Goal: Find specific page/section: Find specific page/section

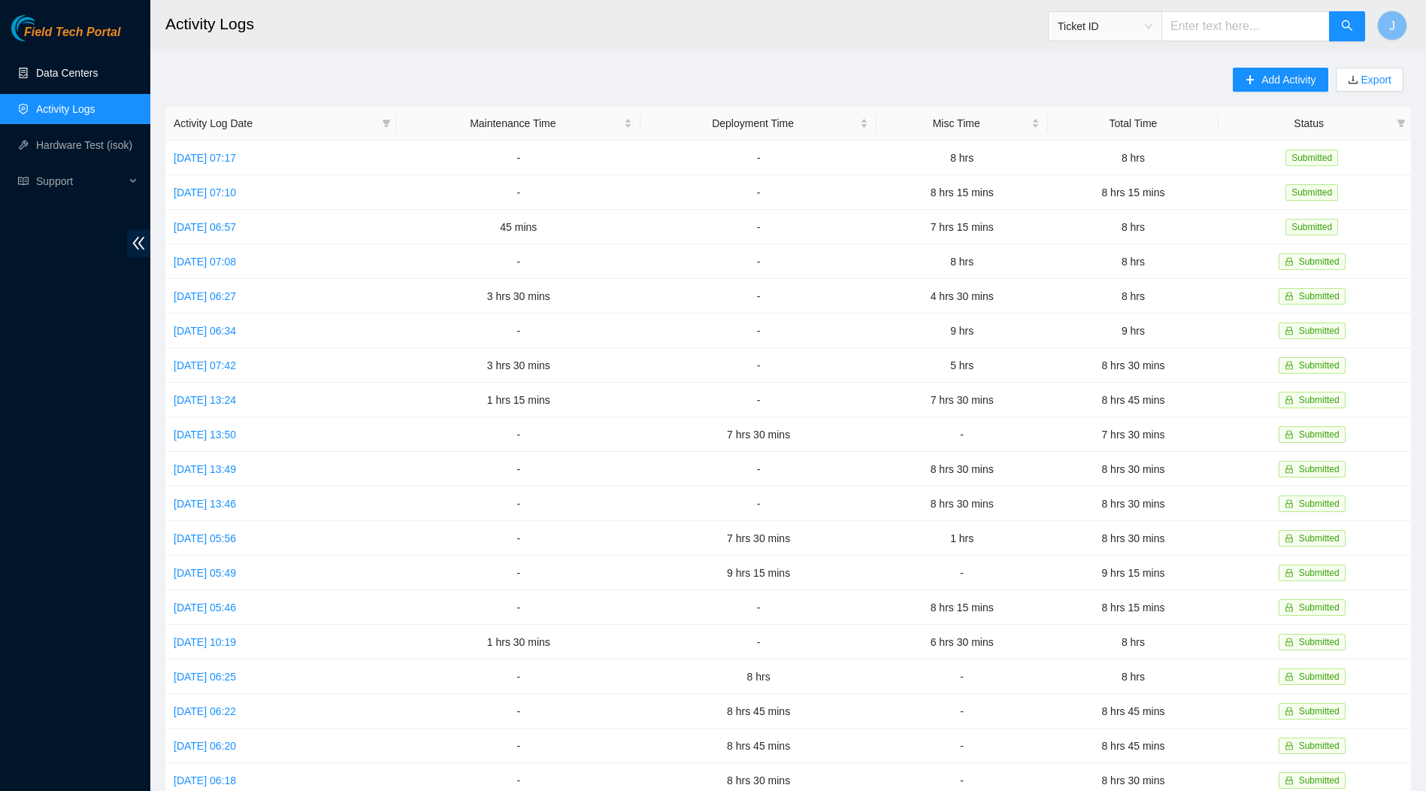
click at [73, 71] on link "Data Centers" at bounding box center [67, 73] width 62 height 12
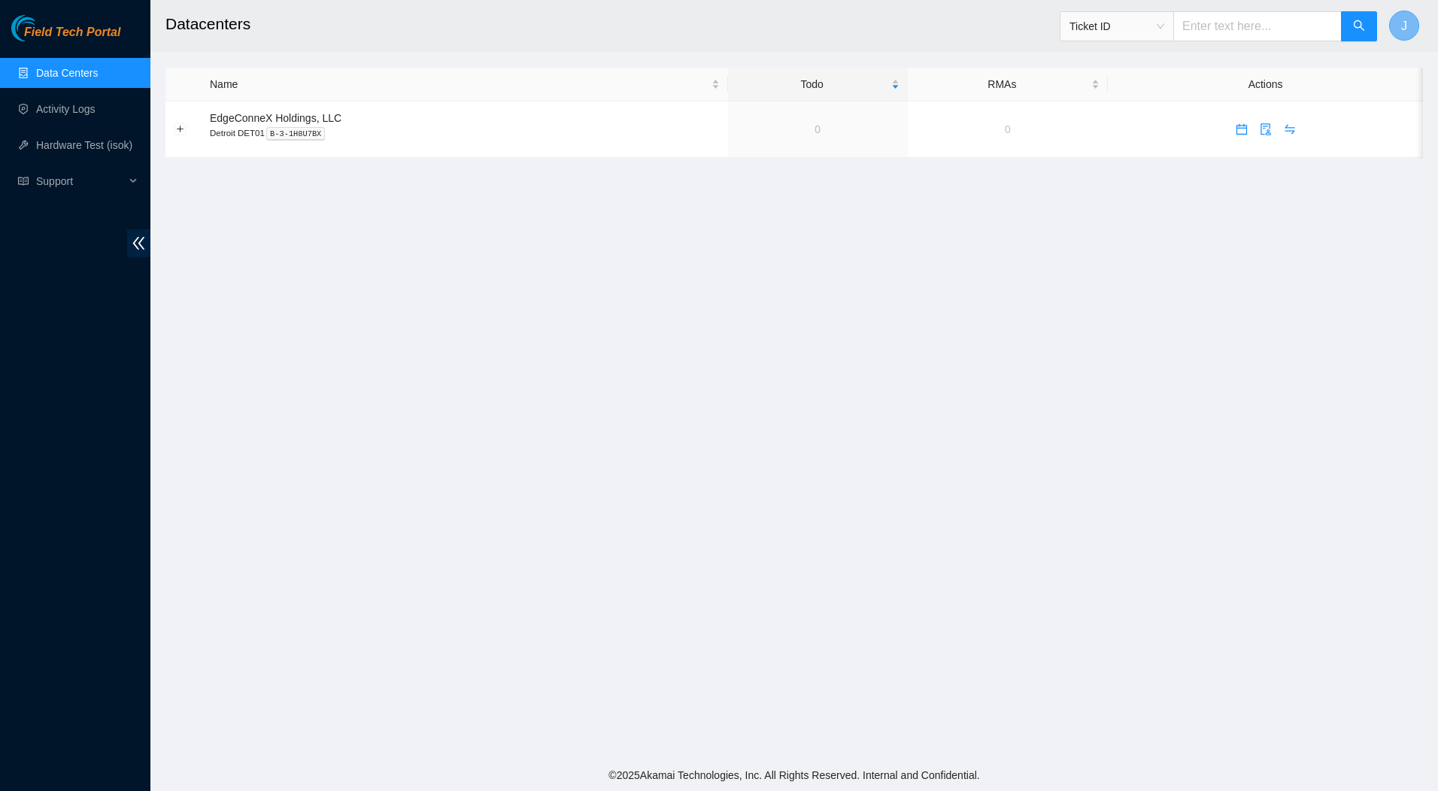
click at [1401, 26] on span "J" at bounding box center [1404, 26] width 6 height 19
click at [1280, 133] on link "Logout" at bounding box center [1284, 132] width 32 height 12
